Goal: Task Accomplishment & Management: Complete application form

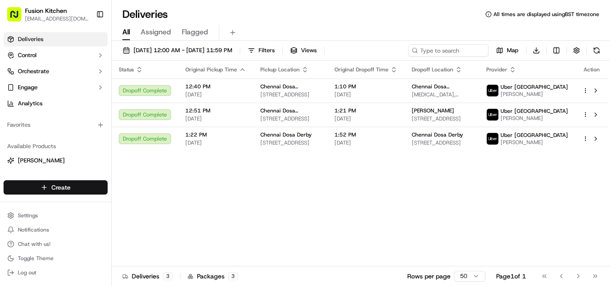
click at [51, 188] on html "Fusion Kitchen [EMAIL_ADDRESS][DOMAIN_NAME] Toggle Sidebar Deliveries Control O…" at bounding box center [305, 143] width 610 height 286
click at [122, 203] on icon at bounding box center [122, 204] width 2 height 3
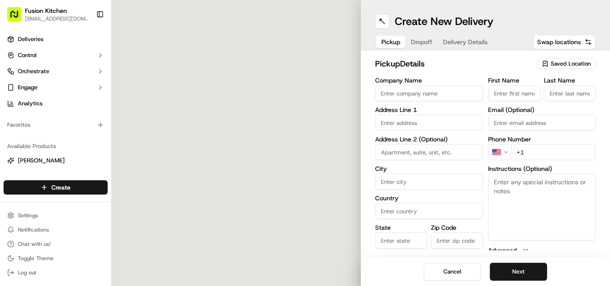
click at [417, 88] on input "Company Name" at bounding box center [429, 93] width 108 height 16
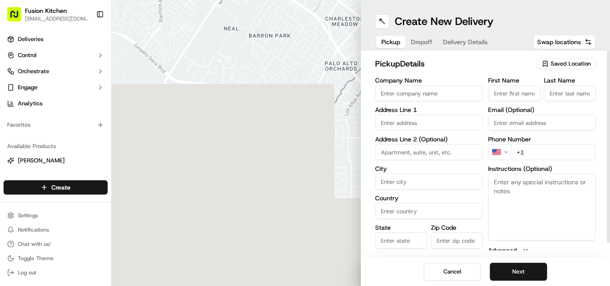
paste input "Chennai Dosa [GEOGRAPHIC_DATA]"
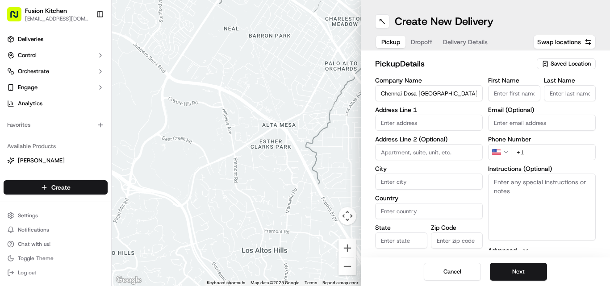
type input "Chennai Dosa [GEOGRAPHIC_DATA]"
click at [539, 154] on input "+1" at bounding box center [553, 152] width 85 height 16
paste input "44 1473 288599"
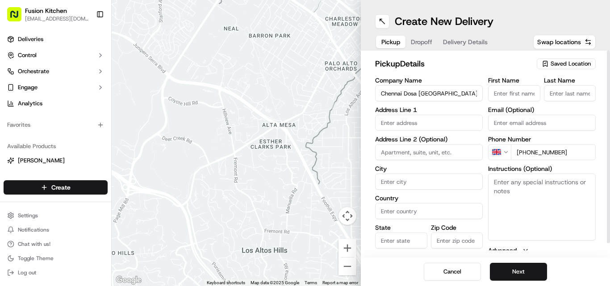
type input "[PHONE_NUMBER]"
click at [482, 192] on div "Company Name Chennai Dosa Ipswich Address Line 1 Address Line 2 (Optional) City…" at bounding box center [429, 171] width 108 height 188
click at [540, 214] on textarea "Instructions (Optional)" at bounding box center [542, 207] width 108 height 67
paste textarea "[PERSON_NAME]. [STREET_ADDRESS]"
click at [504, 179] on textarea "[PERSON_NAME]. [STREET_ADDRESS]" at bounding box center [542, 207] width 108 height 67
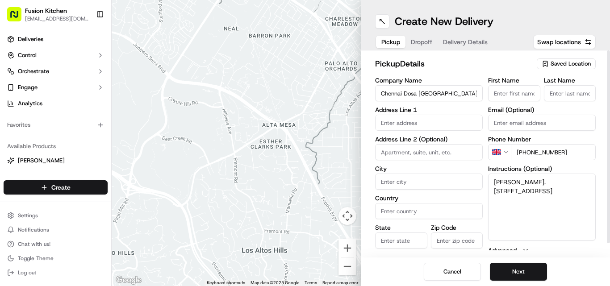
drag, startPoint x: 504, startPoint y: 179, endPoint x: 543, endPoint y: 181, distance: 38.9
click at [543, 181] on textarea "[PERSON_NAME]. [STREET_ADDRESS]" at bounding box center [542, 207] width 108 height 67
type textarea ". [STREET_ADDRESS]"
click at [524, 87] on input "First Name" at bounding box center [514, 93] width 52 height 16
paste input "[PERSON_NAME]"
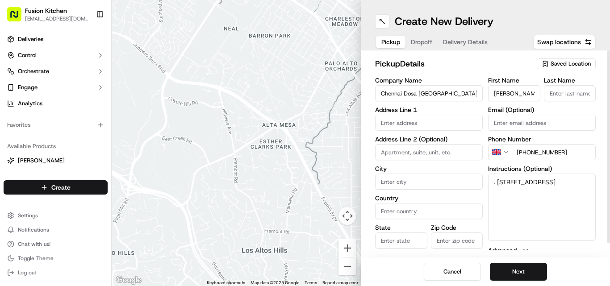
scroll to position [0, 15]
type input "[PERSON_NAME]"
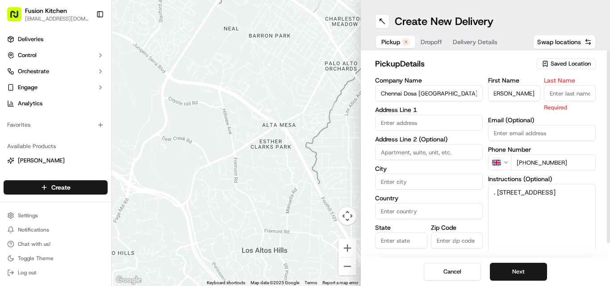
click at [576, 86] on input "Last Name" at bounding box center [570, 93] width 52 height 16
paste input "Ganesan Selvakumar"
click at [559, 88] on input "Ganesan Selvakumar" at bounding box center [570, 93] width 52 height 16
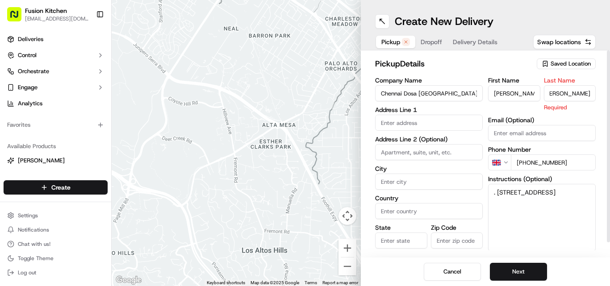
click at [559, 88] on input "Ganesan Selvakumar" at bounding box center [570, 93] width 52 height 16
click at [555, 92] on input "Ganesan Selvakumar" at bounding box center [570, 93] width 52 height 16
type input "Selvakumar"
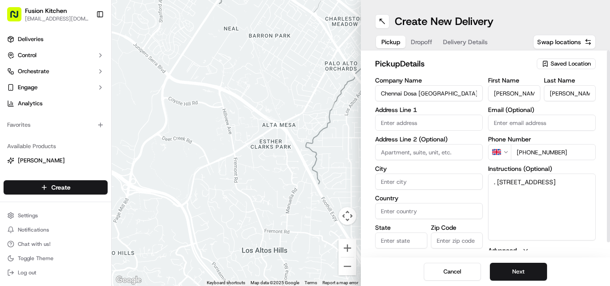
click at [524, 91] on input "Ganesan Selvakumar" at bounding box center [514, 93] width 52 height 16
type input "Ganesan"
click at [499, 179] on textarea ". 24 St Helens St, Ipswich, United Kingdom, IP4 1HJ" at bounding box center [542, 207] width 108 height 67
drag, startPoint x: 499, startPoint y: 179, endPoint x: 587, endPoint y: 210, distance: 92.4
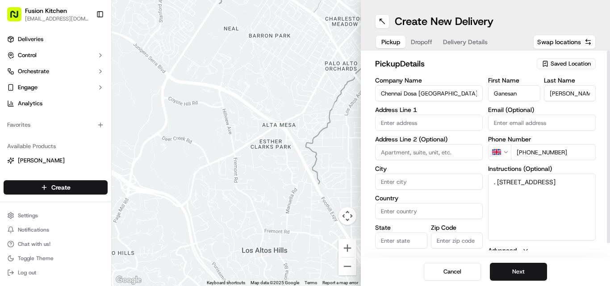
click at [549, 202] on textarea ". 24 St Helens St, Ipswich, United Kingdom, IP4 1HJ" at bounding box center [542, 207] width 108 height 67
drag, startPoint x: 587, startPoint y: 210, endPoint x: 594, endPoint y: 212, distance: 7.9
click at [594, 212] on textarea ". 24 St Helens St, Ipswich, United Kingdom, IP4 1HJ" at bounding box center [542, 207] width 108 height 67
click at [498, 177] on textarea ". 24 St Helens St, Ipswich, United Kingdom, IP4 1HJ" at bounding box center [542, 207] width 108 height 67
drag, startPoint x: 498, startPoint y: 177, endPoint x: 570, endPoint y: 194, distance: 73.5
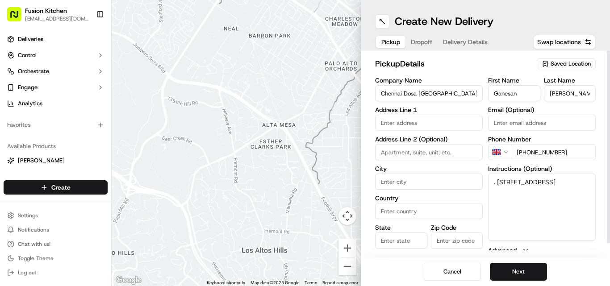
click at [570, 194] on textarea ". 24 St Helens St, Ipswich, United Kingdom, IP4 1HJ" at bounding box center [542, 207] width 108 height 67
click at [440, 117] on input "text" at bounding box center [429, 123] width 108 height 16
paste input "24 St Helens St, Ipswich, United Kingdom, IP4 1HJ"
click at [412, 139] on div "24 Saint Helen's Street, Ipswich, UK" at bounding box center [428, 141] width 103 height 13
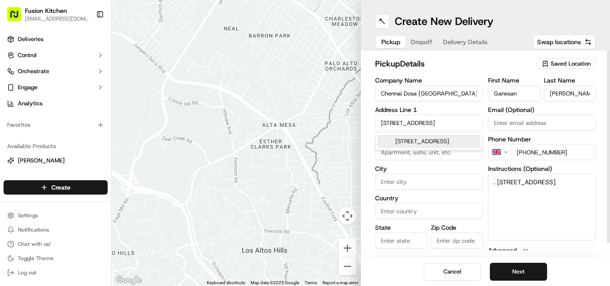
scroll to position [0, 0]
type input "[STREET_ADDRESS]"
type input "Ipswich"
type input "United Kingdom"
type input "England"
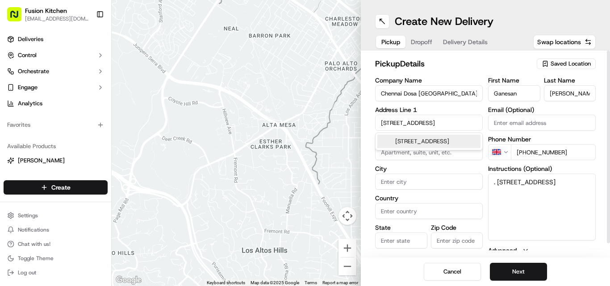
type input "IP4 1HJ"
type input "24 Saint Helen's Street"
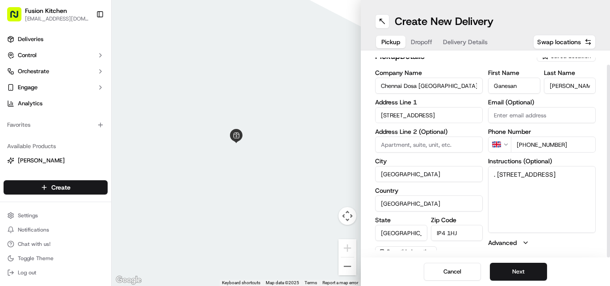
scroll to position [14, 0]
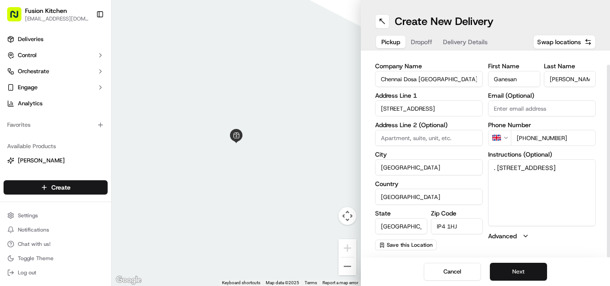
click at [504, 269] on button "Next" at bounding box center [518, 272] width 57 height 18
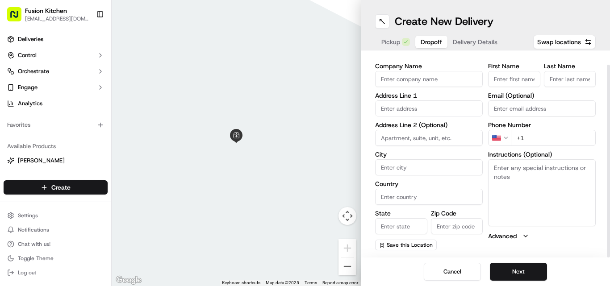
click at [513, 203] on textarea "Instructions (Optional)" at bounding box center [542, 192] width 108 height 67
paste textarea "Rahul Sabu | 07551004215 6C, Freehold Road, Ipswich, IP4 5HN"
click at [497, 166] on textarea "Rahul Sabu | 07551004215 6C, Freehold Road, Ipswich, IP4 5HN" at bounding box center [542, 192] width 108 height 67
drag, startPoint x: 497, startPoint y: 166, endPoint x: 518, endPoint y: 168, distance: 21.5
click at [518, 168] on textarea "Rahul Sabu | 07551004215 6C, Freehold Road, Ipswich, IP4 5HN" at bounding box center [542, 192] width 108 height 67
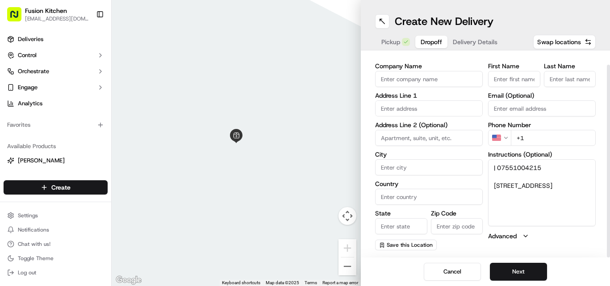
type textarea "| 07551004215 6C, Freehold Road, Ipswich, IP4 5HN"
click at [512, 90] on div "First Name Last Name Email (Optional) Phone Number US +1 Instructions (Optional…" at bounding box center [542, 157] width 108 height 188
click at [513, 79] on input "First Name" at bounding box center [514, 79] width 52 height 16
paste input "Rahul Sabu"
type input "Rahul Sabu"
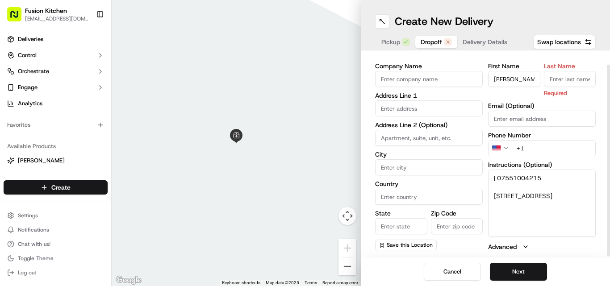
click at [568, 84] on input "Last Name" at bounding box center [570, 79] width 52 height 16
paste input "Rahul Sabu"
click at [553, 75] on input "Rahul Sabu" at bounding box center [570, 79] width 52 height 16
type input "Sabu"
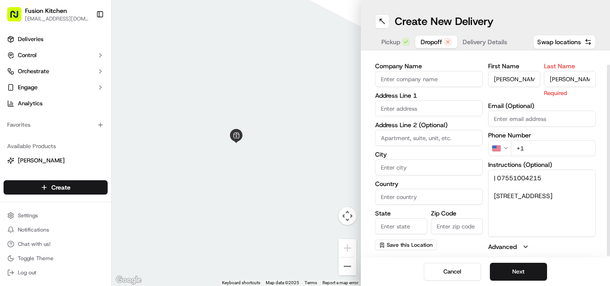
click at [521, 83] on input "Rahul Sabu" at bounding box center [514, 79] width 52 height 16
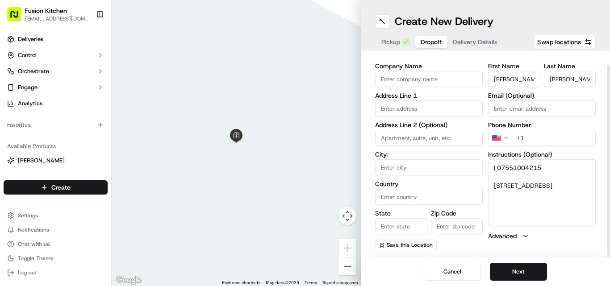
click at [521, 82] on input "Rahul Sabu" at bounding box center [514, 79] width 52 height 16
type input "Rahul"
click at [509, 165] on textarea "| 07551004215 6C, Freehold Road, Ipswich, IP4 5HN" at bounding box center [542, 192] width 108 height 67
click at [499, 135] on html "Fusion Kitchen hari@fusionpos.uk Toggle Sidebar Deliveries Control Orchestrate …" at bounding box center [305, 143] width 610 height 286
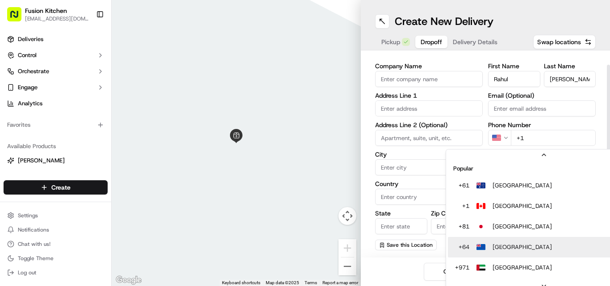
scroll to position [38, 0]
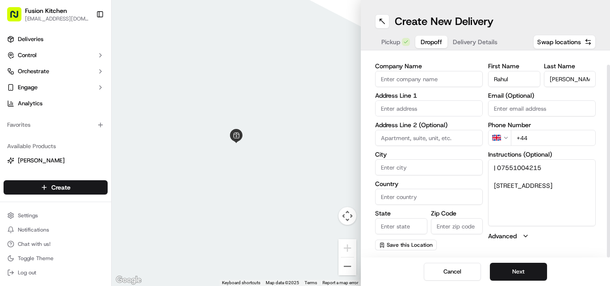
click at [540, 139] on input "+44" at bounding box center [553, 138] width 85 height 16
paste input "07551 004215"
type input "+44 07551 004215"
click at [496, 185] on textarea "| 07551004215 6C, Freehold Road, Ipswich, IP4 5HN" at bounding box center [542, 192] width 108 height 67
drag, startPoint x: 496, startPoint y: 185, endPoint x: 559, endPoint y: 193, distance: 63.1
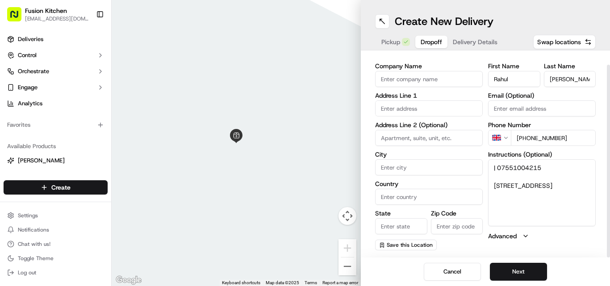
click at [559, 193] on textarea "| 07551004215 6C, Freehold Road, Ipswich, IP4 5HN" at bounding box center [542, 192] width 108 height 67
click at [395, 112] on input "text" at bounding box center [429, 109] width 108 height 16
paste input "6C, Freehold Road, Ipswich, IP4 5HN"
click at [397, 130] on div "6c Freehold Road, Ipswich IP4 5HN, UK" at bounding box center [428, 127] width 103 height 13
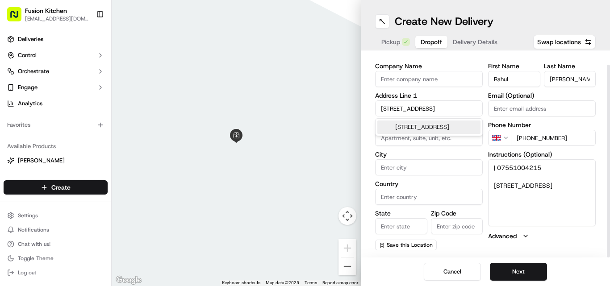
type input "6A Freehold Rd, Ipswich IP4 5HN, UK"
type input "Ipswich"
type input "United Kingdom"
type input "England"
type input "IP4 5HN"
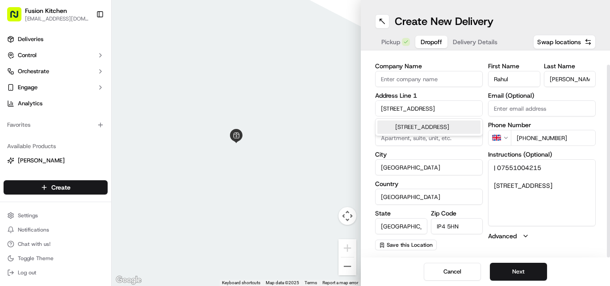
type input "6A Freehold Road"
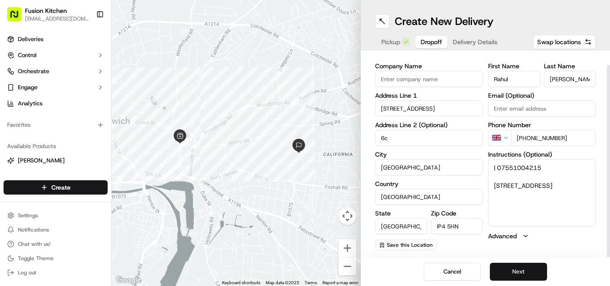
type input "6c"
click at [523, 277] on button "Next" at bounding box center [518, 272] width 57 height 18
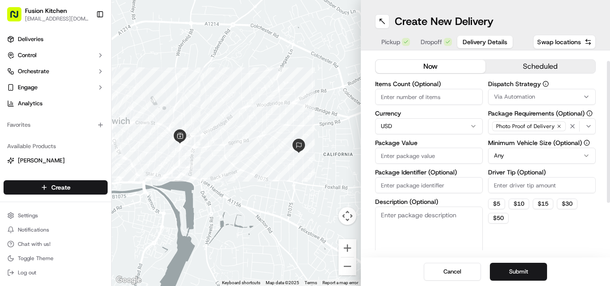
click at [418, 128] on html "Fusion Kitchen hari@fusionpos.uk Toggle Sidebar Deliveries Control Orchestrate …" at bounding box center [305, 143] width 610 height 286
click at [402, 155] on input "Package Value" at bounding box center [429, 156] width 108 height 16
paste input "13.58"
type input "13.58"
click at [510, 276] on button "Submit" at bounding box center [518, 272] width 57 height 18
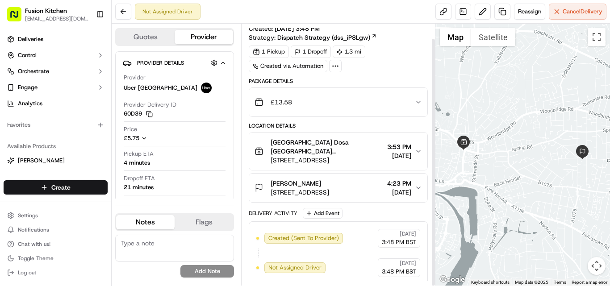
scroll to position [16, 0]
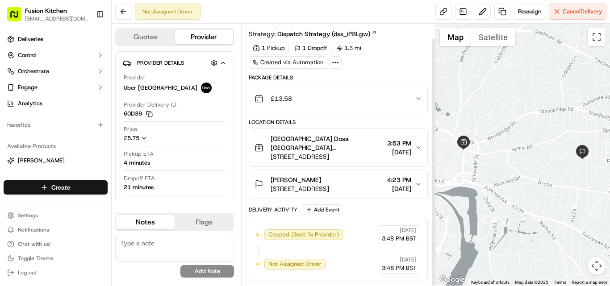
click at [303, 189] on span "6c, 6A Freehold Rd, Ipswich IP4 5HN, UK" at bounding box center [300, 189] width 59 height 9
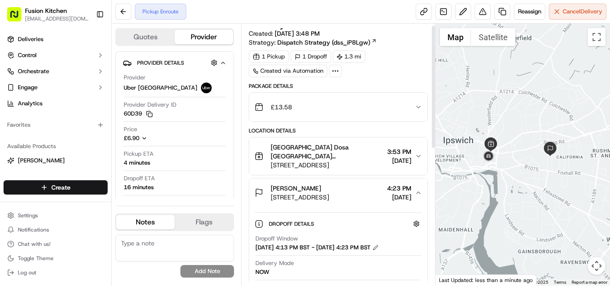
scroll to position [0, 0]
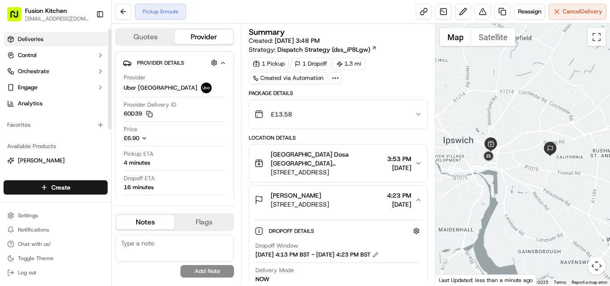
click at [36, 45] on link "Deliveries" at bounding box center [56, 39] width 104 height 14
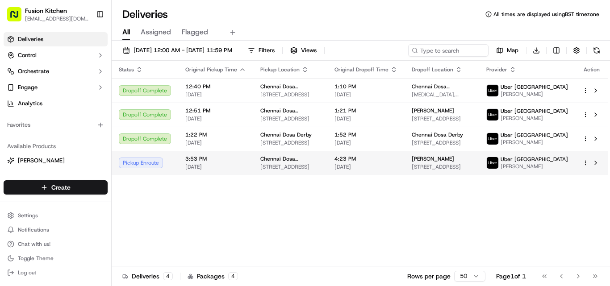
click at [283, 163] on span "Chennai Dosa [GEOGRAPHIC_DATA]" at bounding box center [290, 158] width 60 height 7
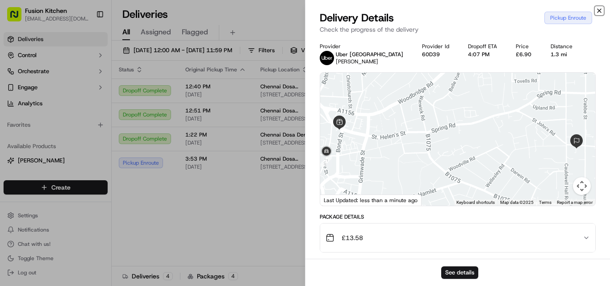
click at [596, 10] on icon "button" at bounding box center [599, 10] width 7 height 7
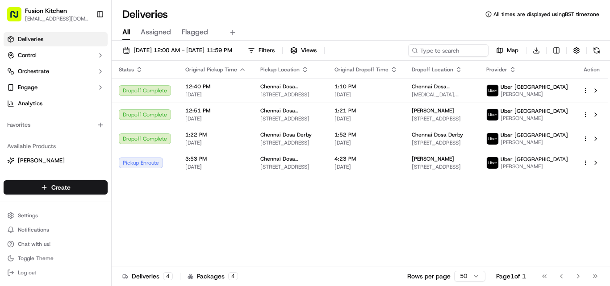
click at [262, 197] on div "Status Original Pickup Time Pickup Location Original Dropoff Time Dropoff Locat…" at bounding box center [360, 164] width 497 height 206
